Goal: Information Seeking & Learning: Learn about a topic

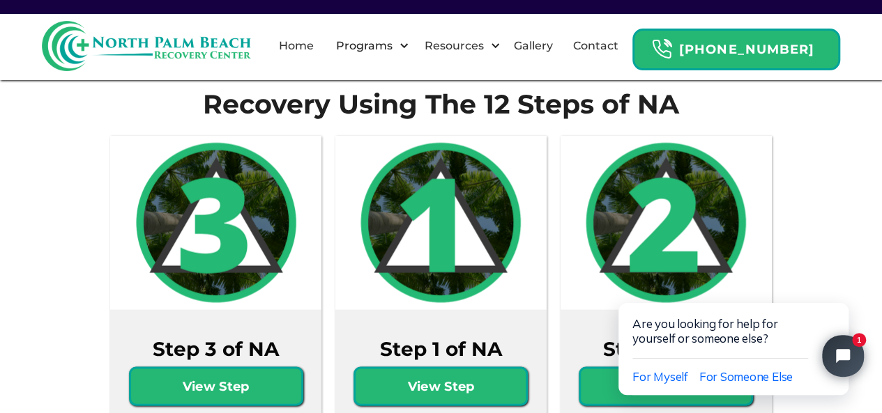
scroll to position [1255, 0]
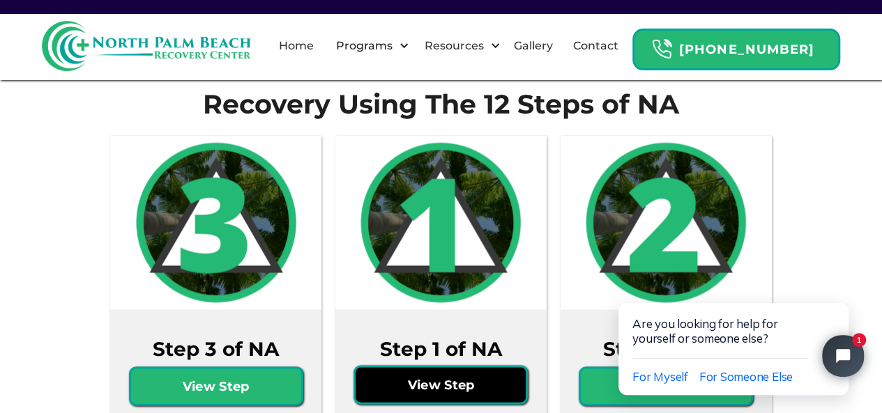
click at [445, 365] on link "View Step" at bounding box center [441, 384] width 174 height 39
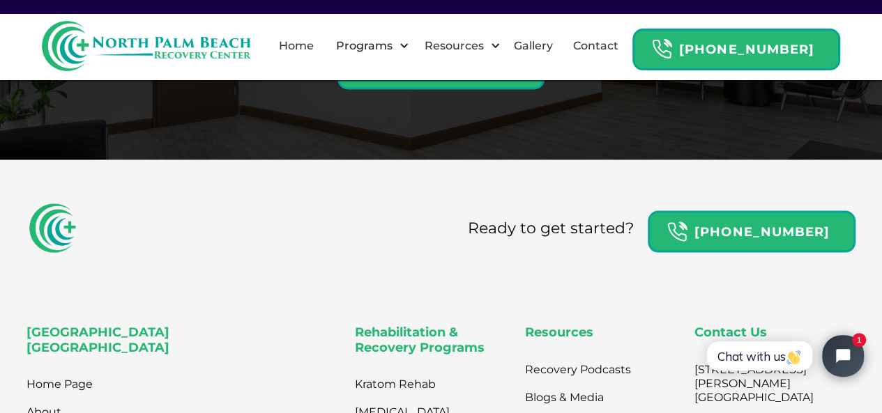
scroll to position [3835, 0]
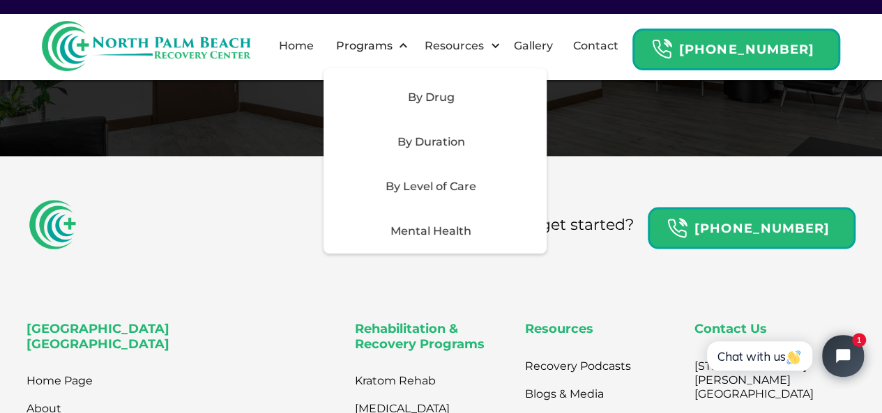
click at [450, 105] on div "By Drug" at bounding box center [435, 97] width 223 height 45
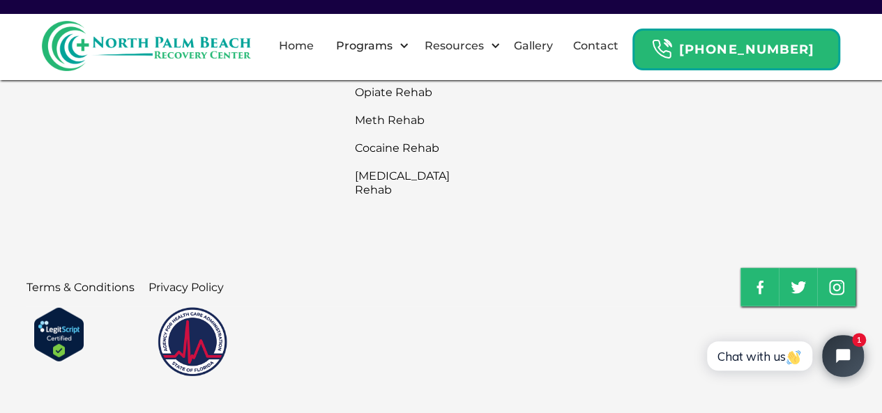
scroll to position [4341, 0]
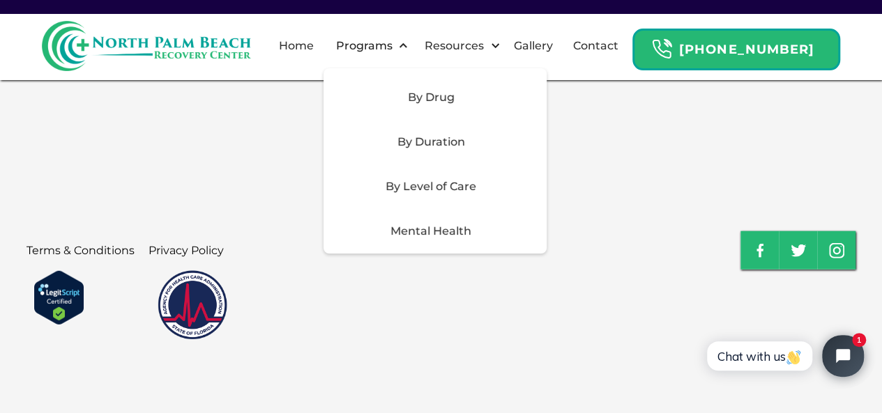
click at [474, 144] on div "By Duration" at bounding box center [431, 142] width 198 height 17
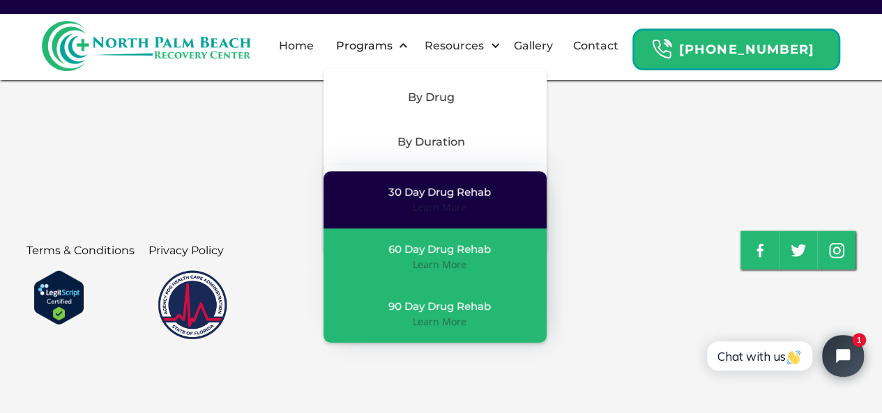
click at [466, 208] on div "Learn More" at bounding box center [440, 208] width 54 height 14
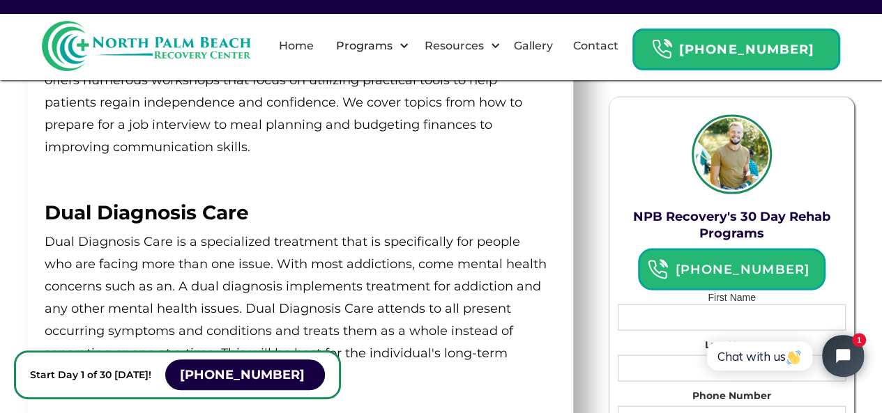
scroll to position [1442, 0]
